Goal: Task Accomplishment & Management: Use online tool/utility

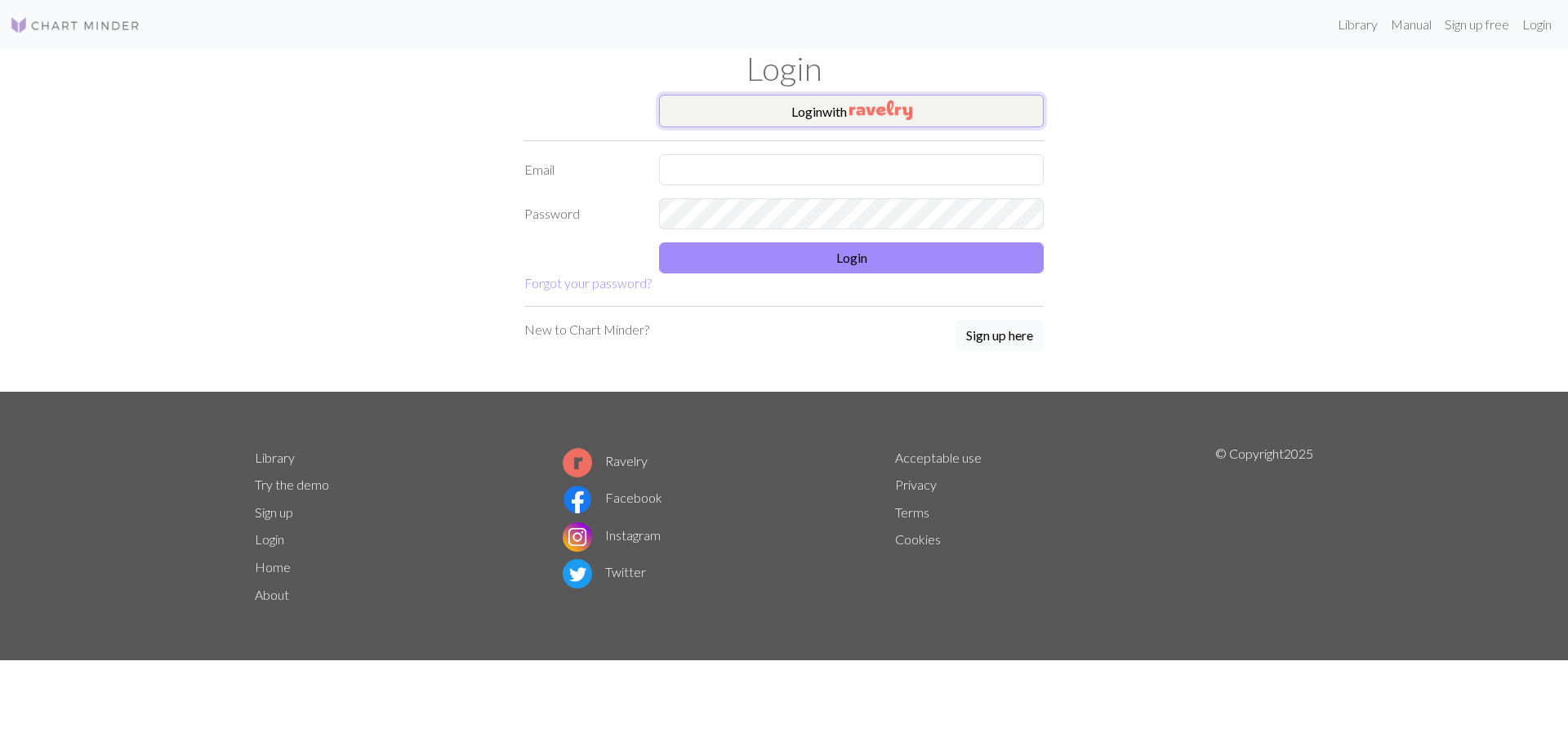
click at [845, 113] on button "Login with" at bounding box center [852, 110] width 385 height 32
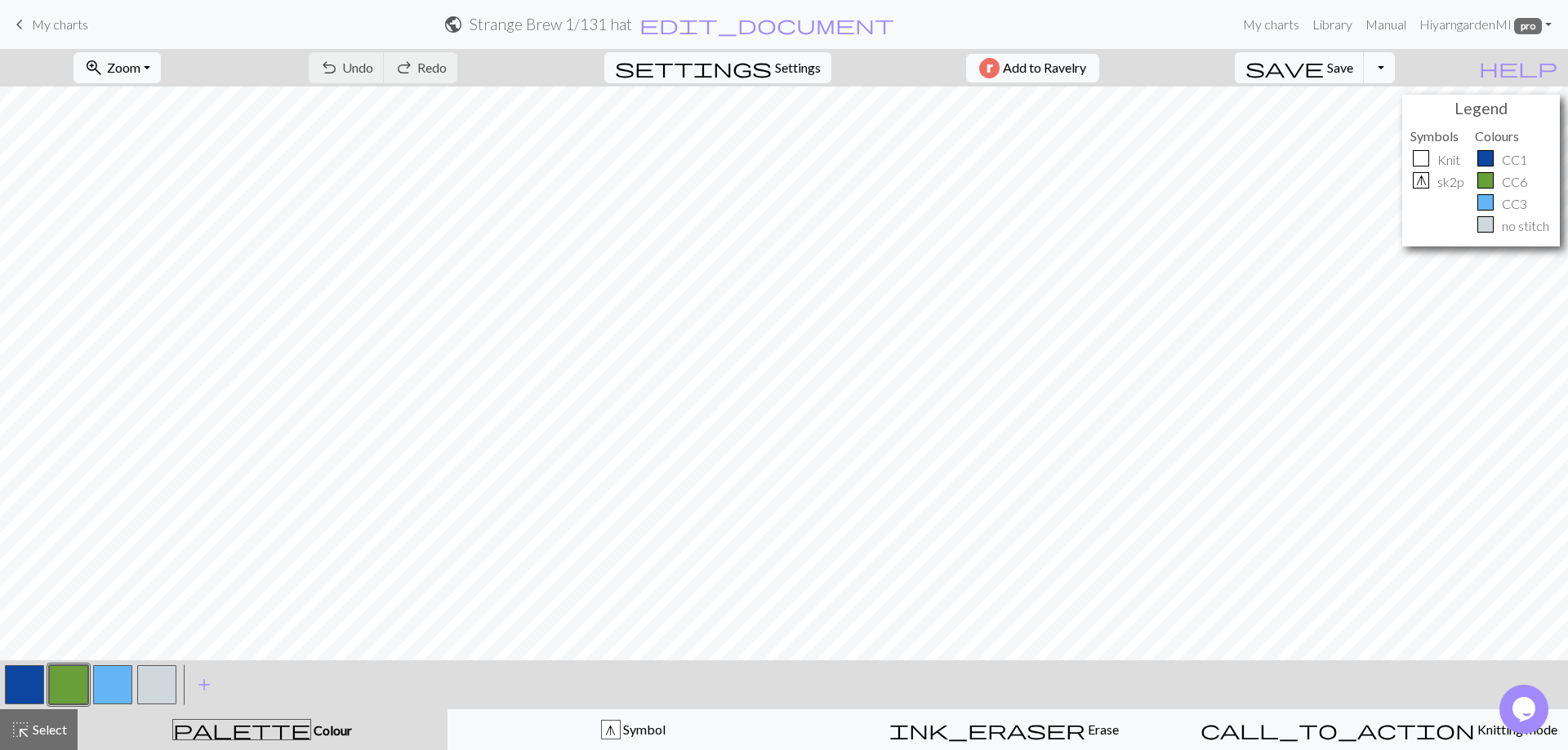
click at [67, 686] on button "button" at bounding box center [68, 685] width 39 height 39
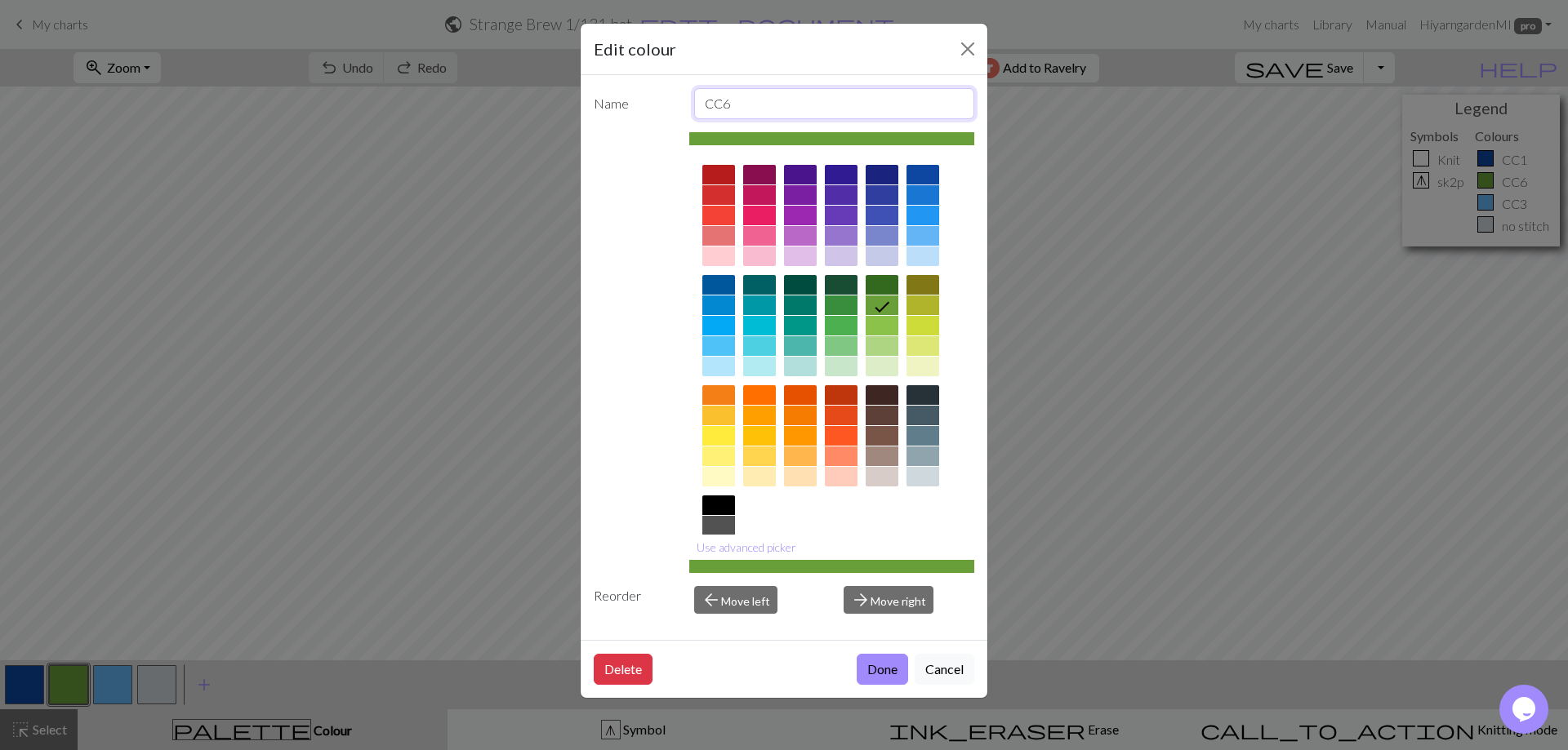
click at [741, 113] on input "CC6" at bounding box center [835, 104] width 281 height 31
type input "CC2"
click at [878, 666] on button "Done" at bounding box center [882, 670] width 52 height 31
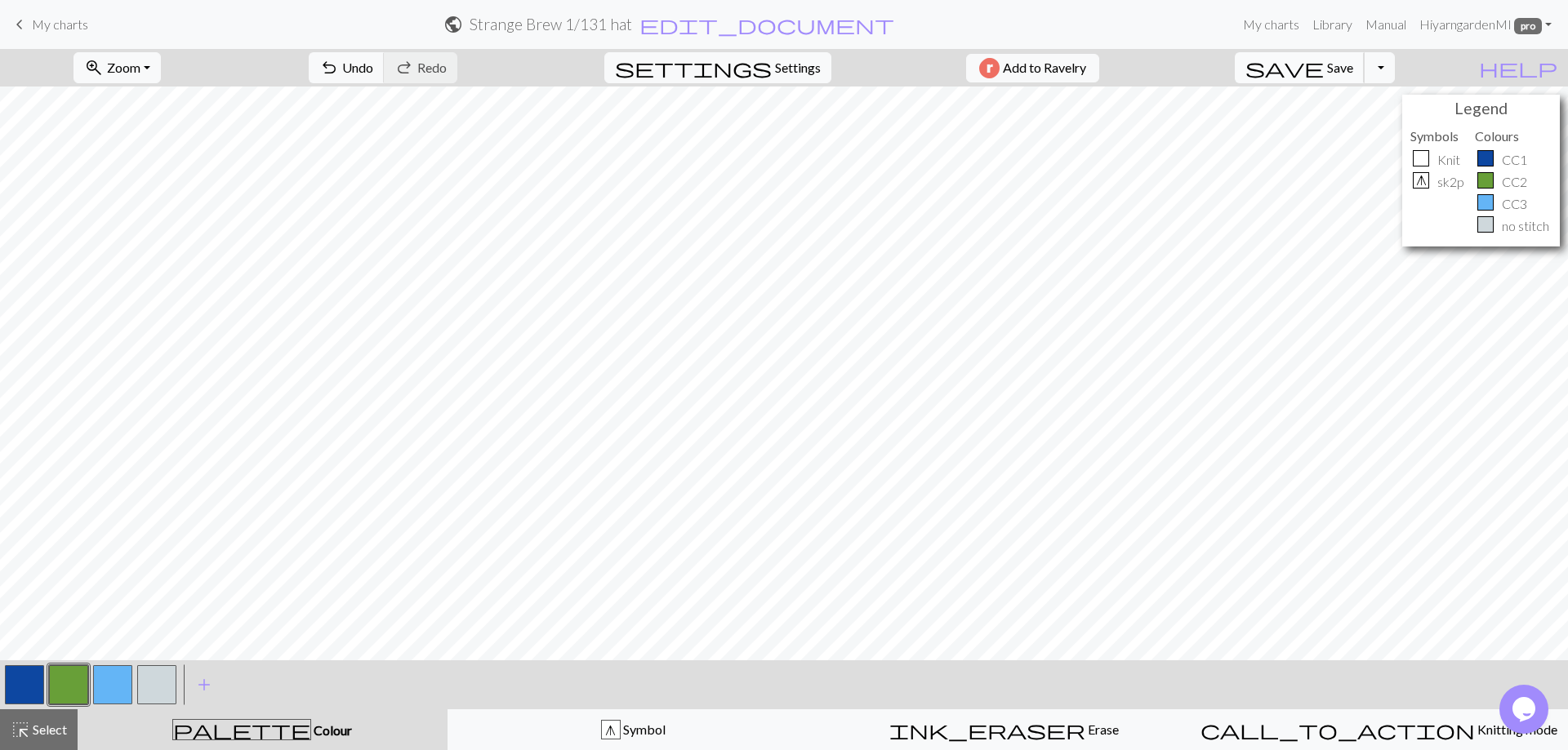
click at [1354, 70] on span "Save" at bounding box center [1340, 67] width 26 height 16
click at [1395, 65] on button "Toggle Dropdown" at bounding box center [1379, 68] width 31 height 31
click at [1359, 125] on button "save_alt Download" at bounding box center [1259, 130] width 270 height 26
click at [759, 58] on button "Download" at bounding box center [744, 53] width 79 height 31
